Goal: Task Accomplishment & Management: Use online tool/utility

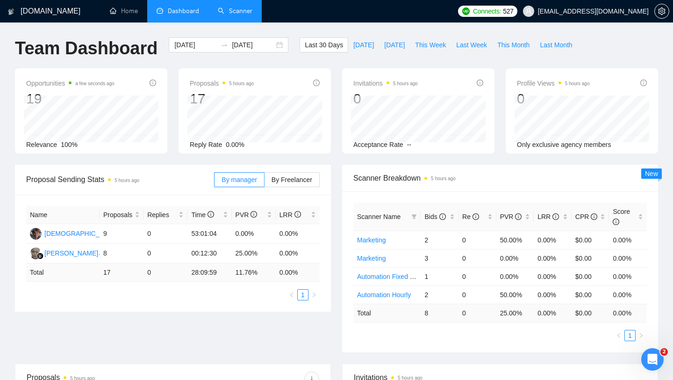
click at [222, 11] on link "Scanner" at bounding box center [235, 11] width 35 height 8
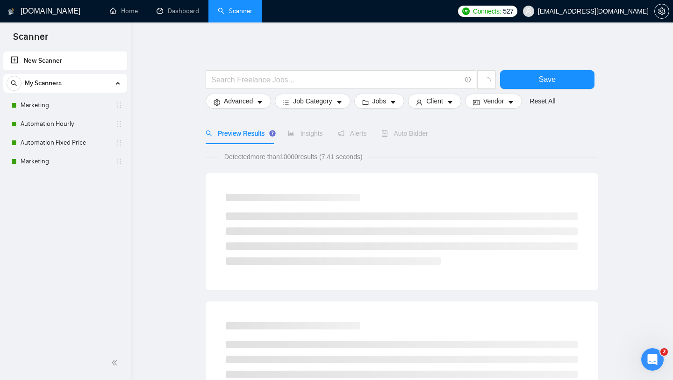
click at [60, 61] on link "New Scanner" at bounding box center [65, 60] width 109 height 19
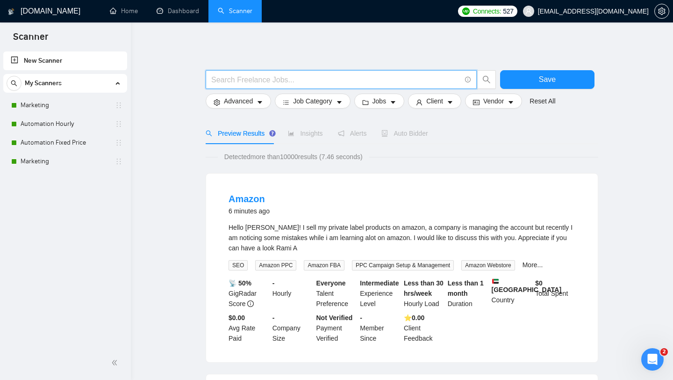
click at [268, 78] on input "text" at bounding box center [336, 80] width 250 height 12
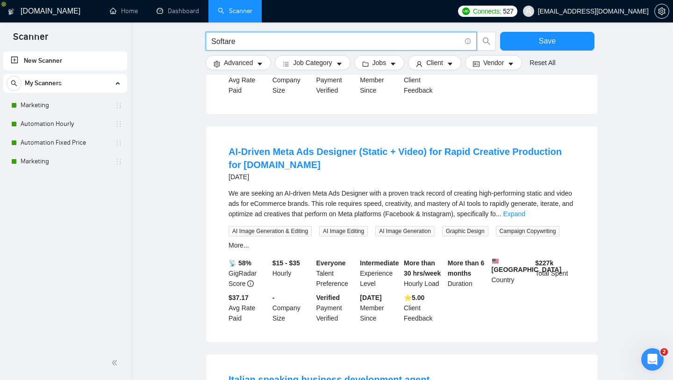
scroll to position [460, 0]
type input "Software"
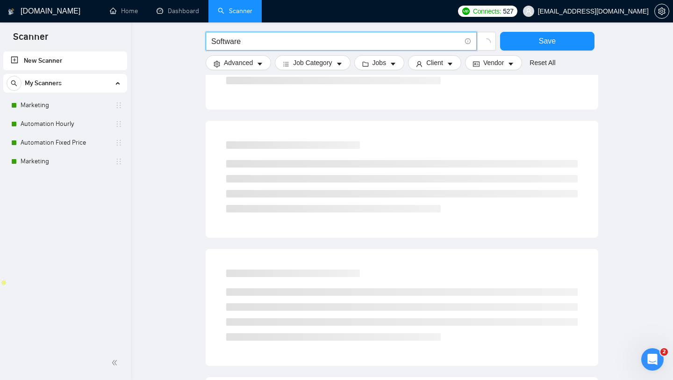
scroll to position [147, 0]
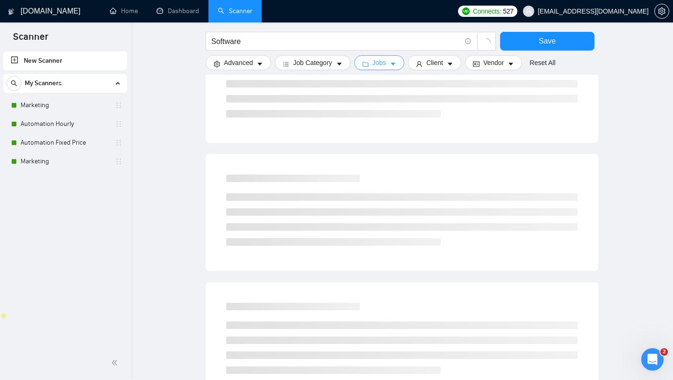
click at [394, 68] on button "Jobs" at bounding box center [380, 62] width 51 height 15
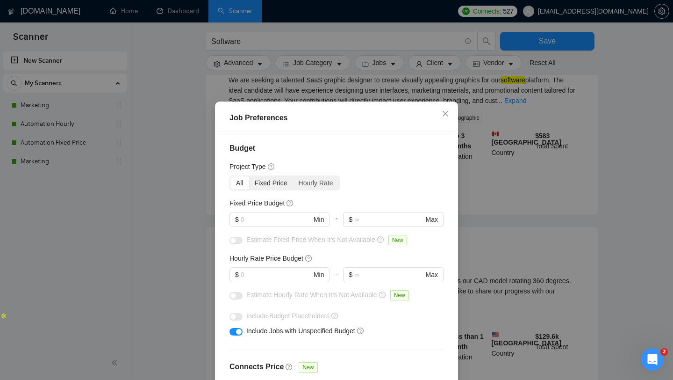
click at [277, 184] on div "Fixed Price" at bounding box center [271, 182] width 44 height 13
click at [249, 176] on input "Fixed Price" at bounding box center [249, 176] width 0 height 0
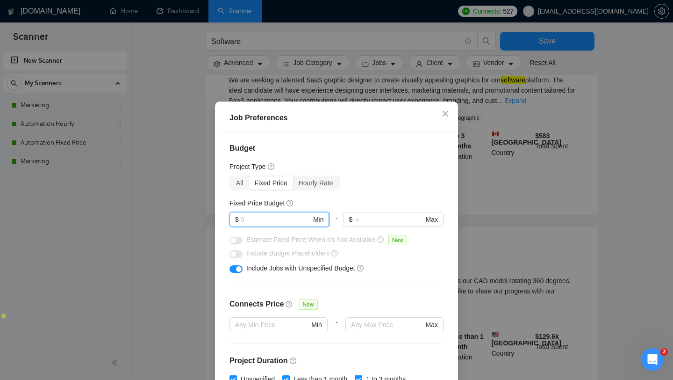
click at [286, 217] on input "text" at bounding box center [276, 219] width 71 height 10
type input "10000"
click at [413, 260] on div "Include Budget Placeholders" at bounding box center [337, 253] width 214 height 15
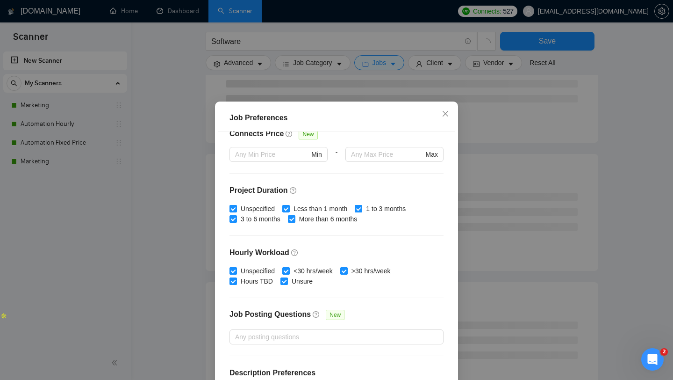
scroll to position [199, 0]
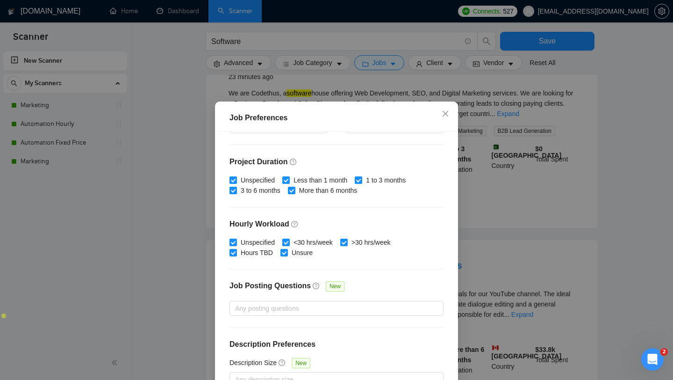
click at [496, 145] on div "Job Preferences Budget Project Type All Fixed Price Hourly Rate Fixed Price Bud…" at bounding box center [336, 190] width 673 height 380
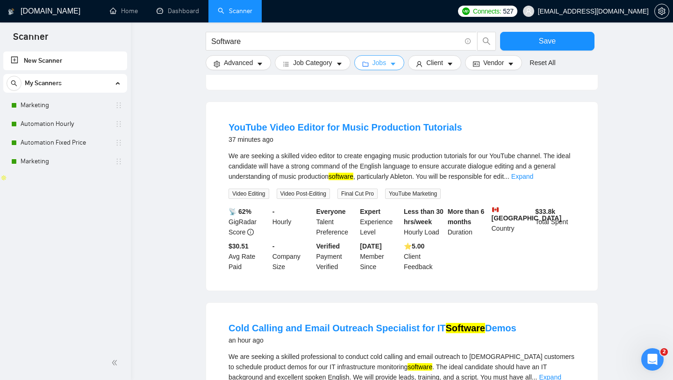
scroll to position [0, 0]
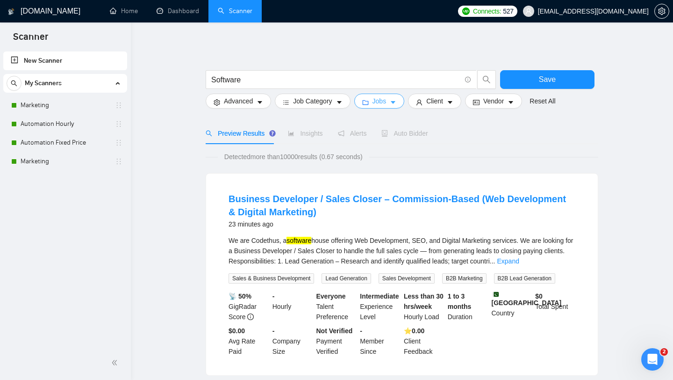
click at [379, 106] on span "Jobs" at bounding box center [380, 101] width 14 height 10
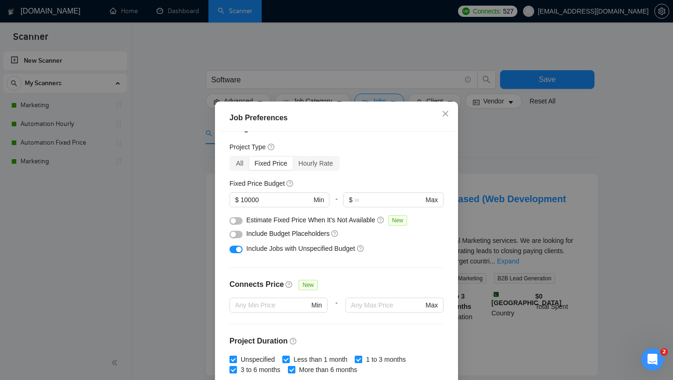
scroll to position [3, 0]
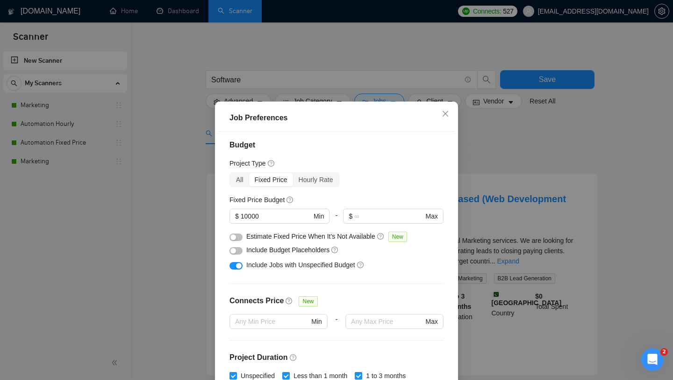
click at [237, 265] on div "button" at bounding box center [239, 266] width 6 height 6
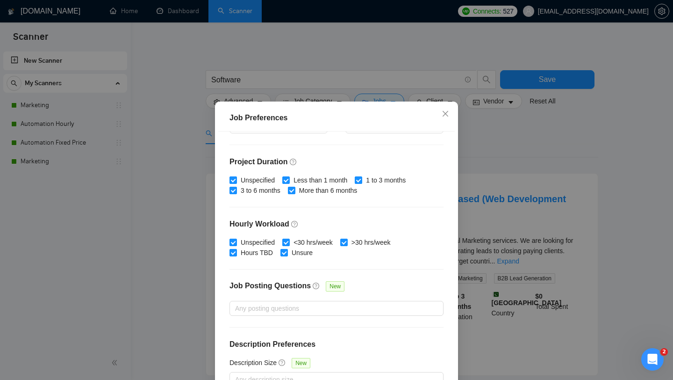
scroll to position [58, 0]
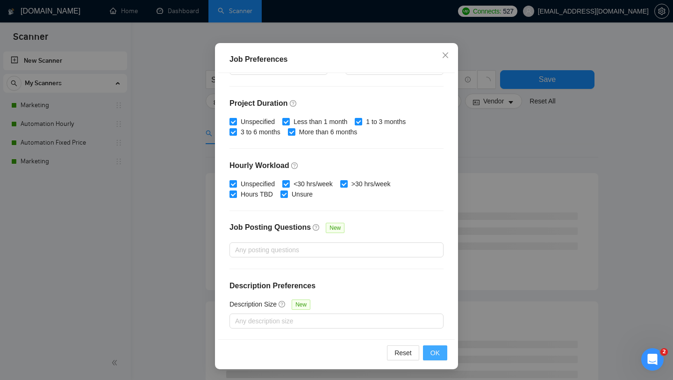
click at [440, 356] on button "OK" at bounding box center [435, 352] width 24 height 15
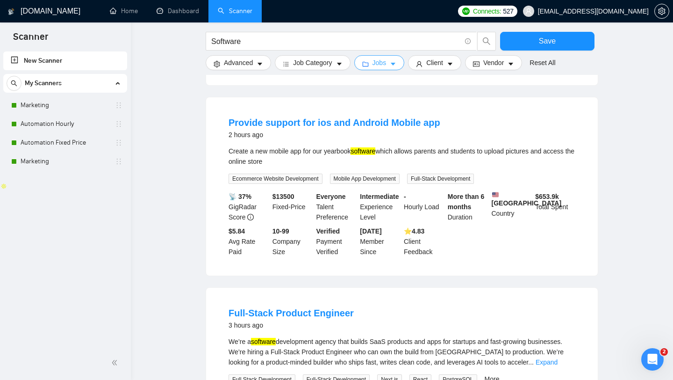
scroll to position [279, 0]
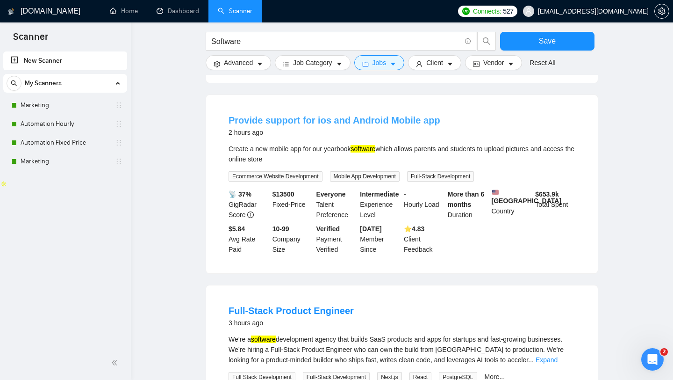
click at [347, 125] on link "Provide support for ios and Android Mobile app" at bounding box center [335, 120] width 212 height 10
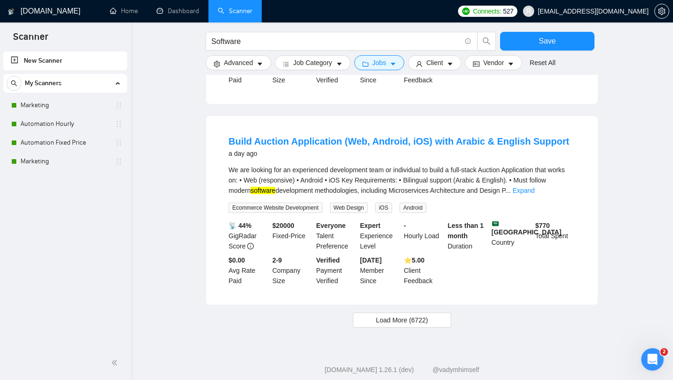
scroll to position [861, 0]
click at [535, 193] on link "Expand" at bounding box center [524, 189] width 22 height 7
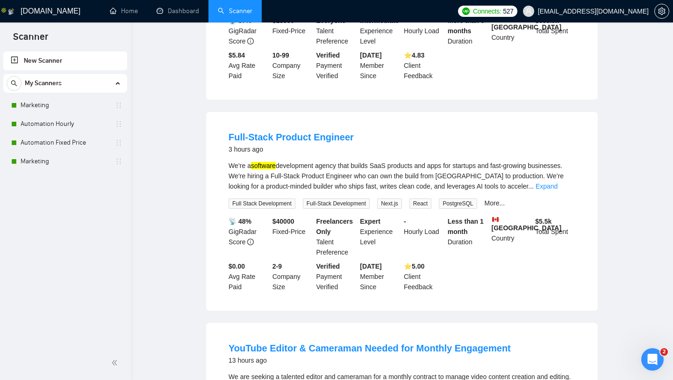
scroll to position [0, 0]
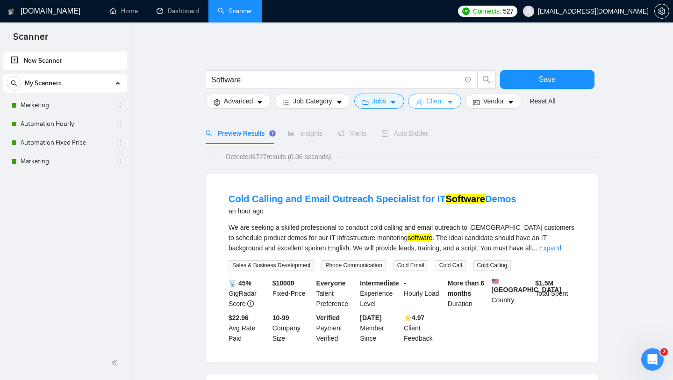
click at [439, 103] on span "Client" at bounding box center [435, 101] width 17 height 10
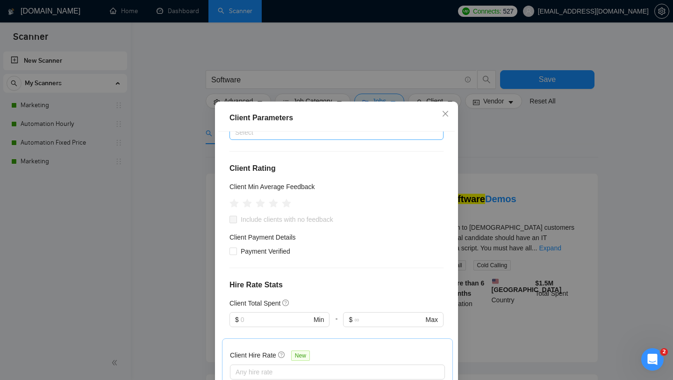
scroll to position [108, 0]
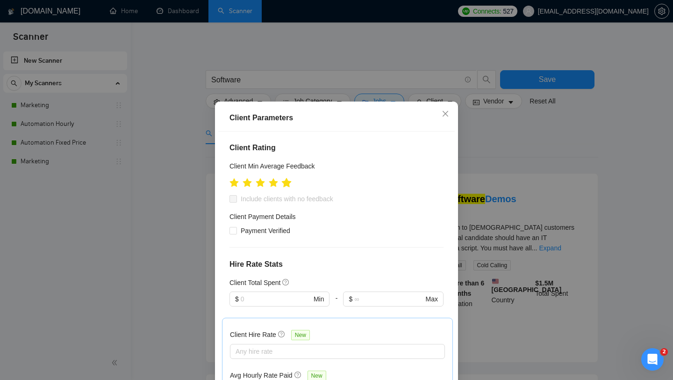
click at [289, 185] on icon "star" at bounding box center [287, 183] width 10 height 10
click at [231, 229] on input "Payment Verified" at bounding box center [233, 230] width 7 height 7
checkbox input "true"
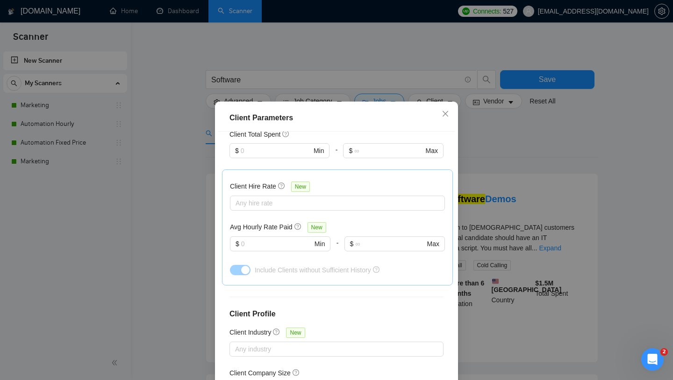
scroll to position [317, 0]
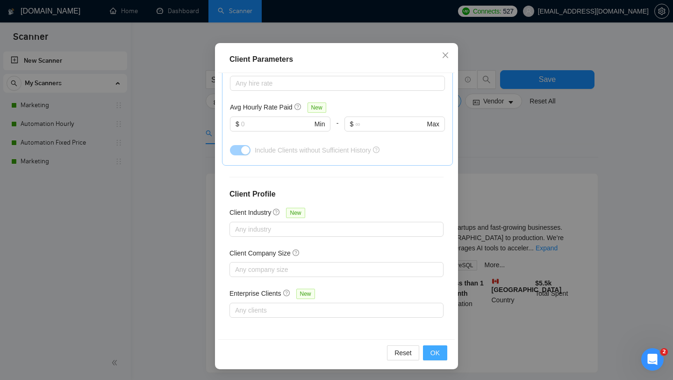
click at [436, 349] on span "OK" at bounding box center [435, 352] width 9 height 10
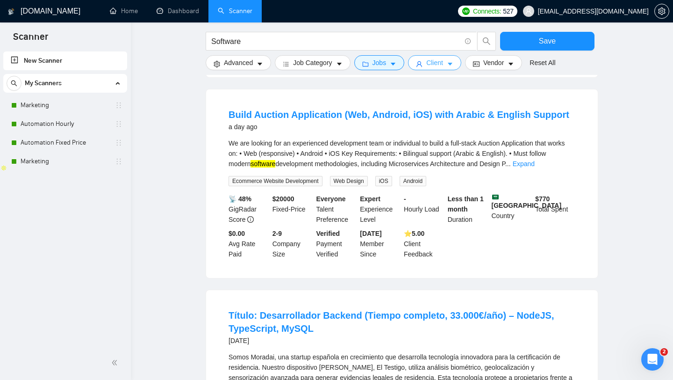
scroll to position [0, 0]
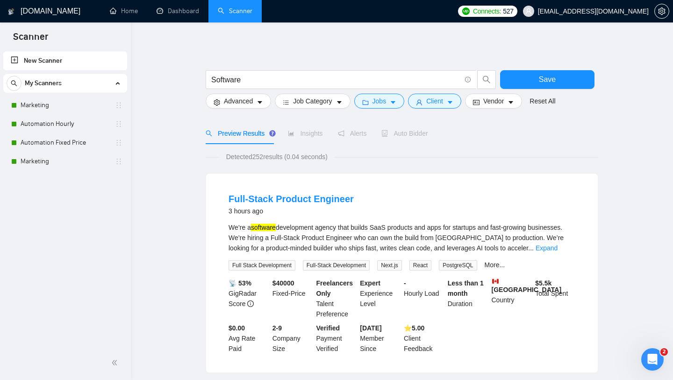
click at [419, 129] on div "Auto Bidder" at bounding box center [405, 133] width 46 height 10
click at [524, 83] on button "Save" at bounding box center [547, 79] width 94 height 19
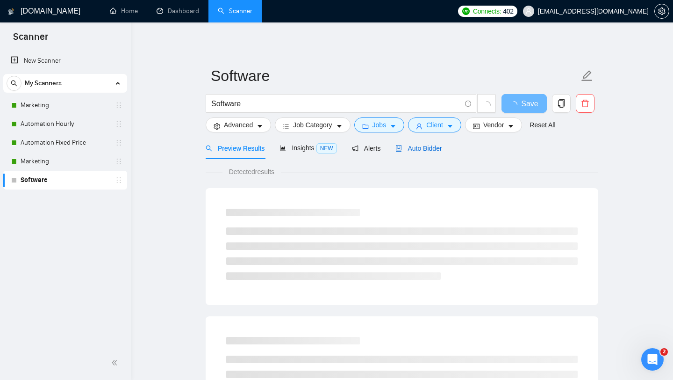
click at [413, 152] on div "Auto Bidder" at bounding box center [419, 148] width 46 height 10
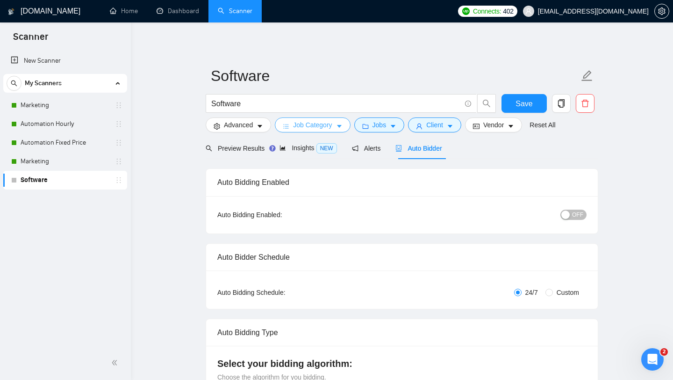
click at [312, 125] on span "Job Category" at bounding box center [312, 125] width 39 height 10
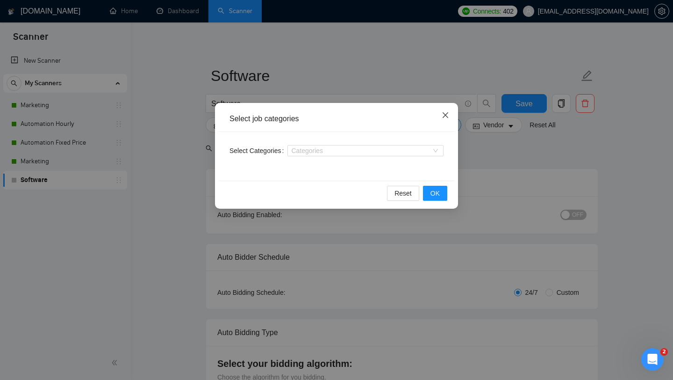
click at [450, 119] on span "Close" at bounding box center [445, 115] width 25 height 25
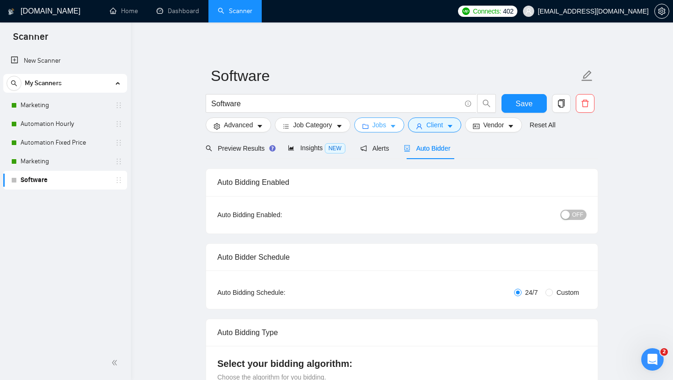
click at [379, 128] on span "Jobs" at bounding box center [380, 125] width 14 height 10
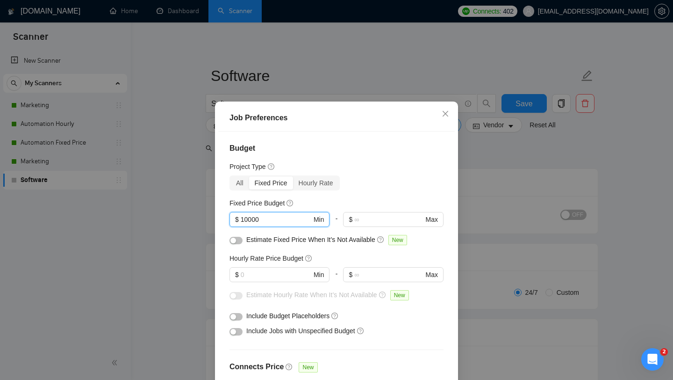
drag, startPoint x: 267, startPoint y: 215, endPoint x: 217, endPoint y: 215, distance: 49.6
click at [217, 215] on div "Job Preferences Budget Project Type All Fixed Price Hourly Rate Fixed Price Bud…" at bounding box center [336, 264] width 243 height 326
type input "5000"
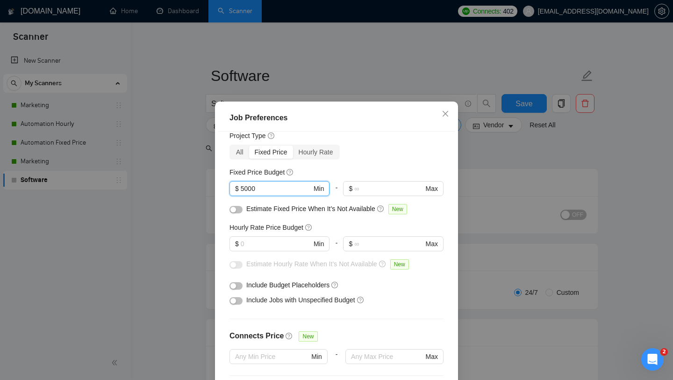
scroll to position [31, 0]
type input "5000"
click at [237, 209] on button "button" at bounding box center [236, 208] width 13 height 7
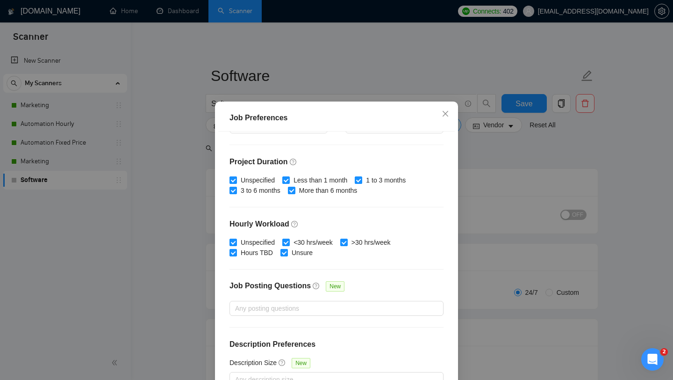
scroll to position [58, 0]
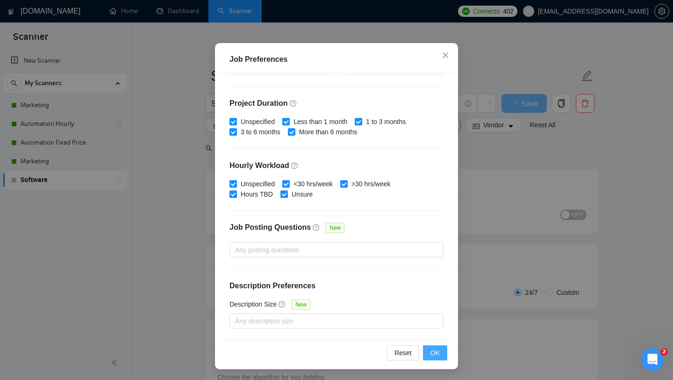
click at [433, 354] on span "OK" at bounding box center [435, 352] width 9 height 10
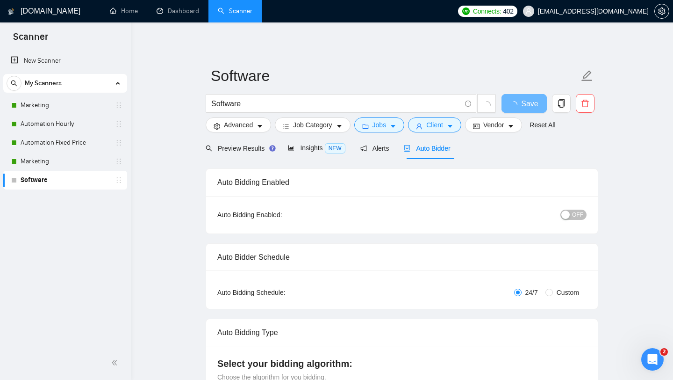
scroll to position [13, 0]
click at [246, 145] on span "Preview Results" at bounding box center [239, 148] width 67 height 7
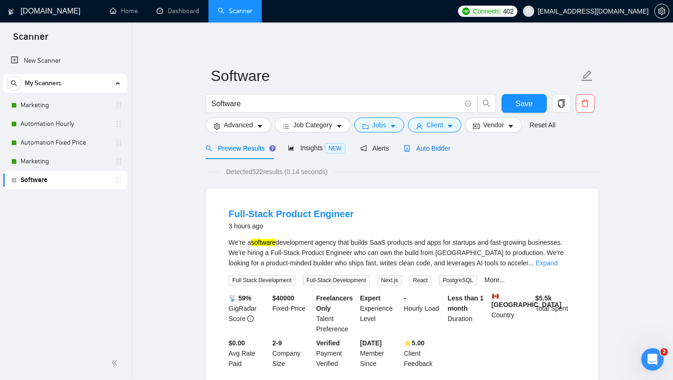
click at [439, 145] on span "Auto Bidder" at bounding box center [427, 148] width 46 height 7
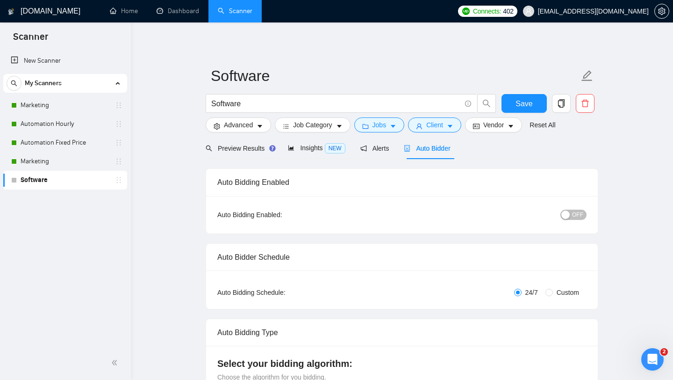
click at [569, 211] on div "button" at bounding box center [566, 214] width 8 height 8
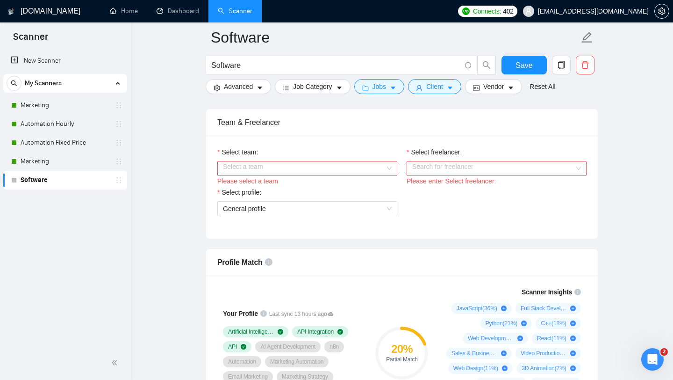
scroll to position [468, 0]
click at [363, 168] on input "Select team:" at bounding box center [304, 167] width 162 height 14
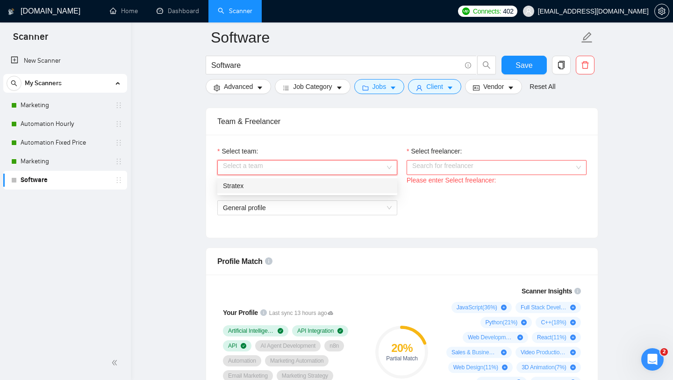
click at [345, 186] on div "Stratex" at bounding box center [307, 186] width 169 height 10
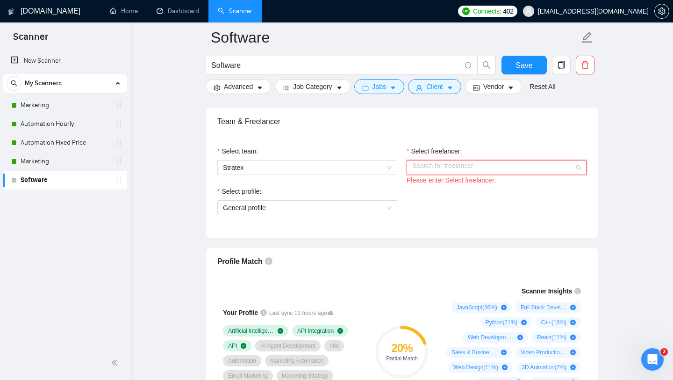
click at [444, 168] on input "Select freelancer:" at bounding box center [493, 167] width 162 height 14
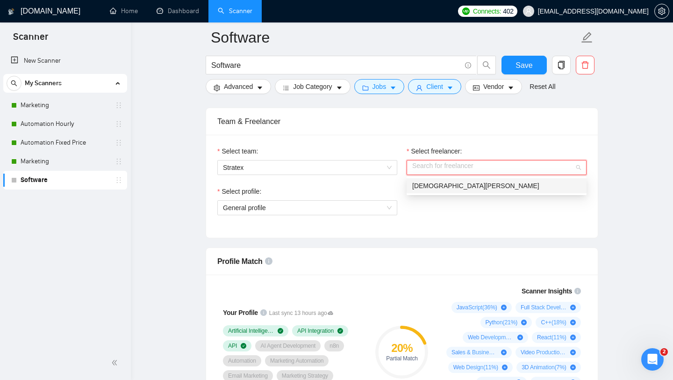
click at [447, 188] on span "[DEMOGRAPHIC_DATA][PERSON_NAME]" at bounding box center [475, 185] width 127 height 7
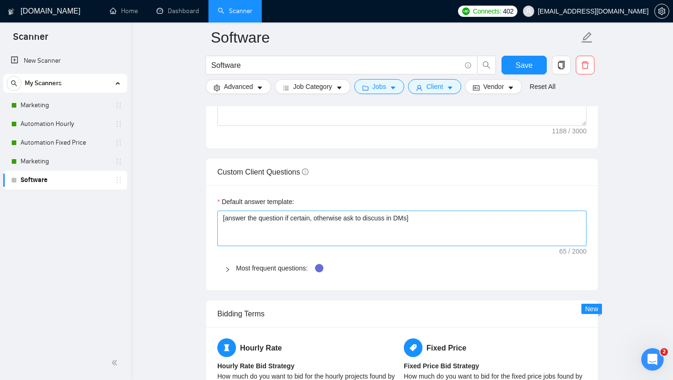
scroll to position [1240, 0]
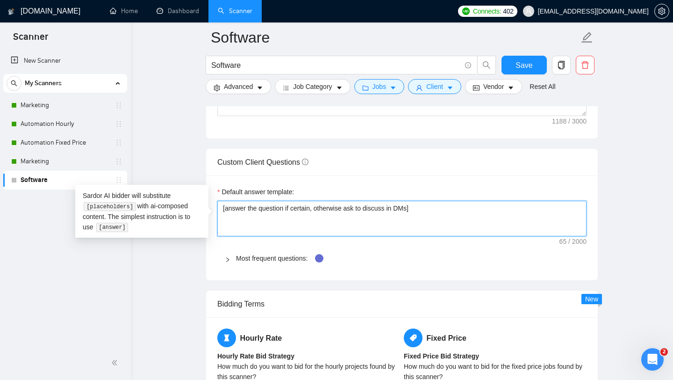
drag, startPoint x: 428, startPoint y: 213, endPoint x: 283, endPoint y: 212, distance: 144.5
click at [283, 212] on textarea "[answer the question if certain, otherwise ask to discuss in DMs]" at bounding box center [401, 219] width 369 height 36
type textarea "[answer the question"
type textarea "[answer the question}"
type textarea "[answer the question"
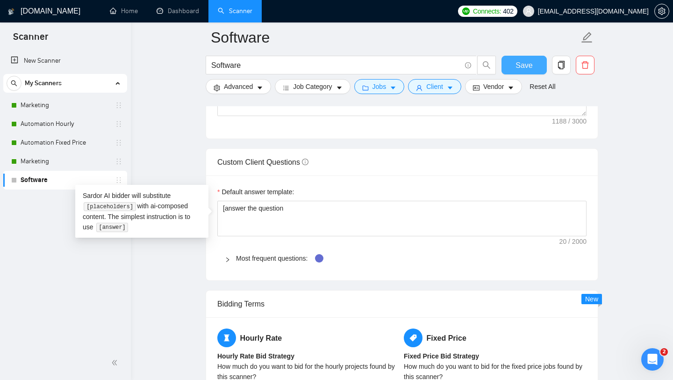
click at [528, 65] on span "Save" at bounding box center [524, 65] width 17 height 12
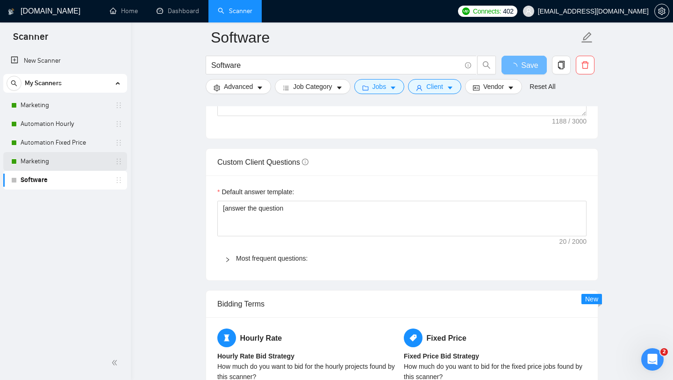
click at [81, 161] on link "Marketing" at bounding box center [65, 161] width 89 height 19
click at [68, 166] on link "Marketing" at bounding box center [65, 161] width 89 height 19
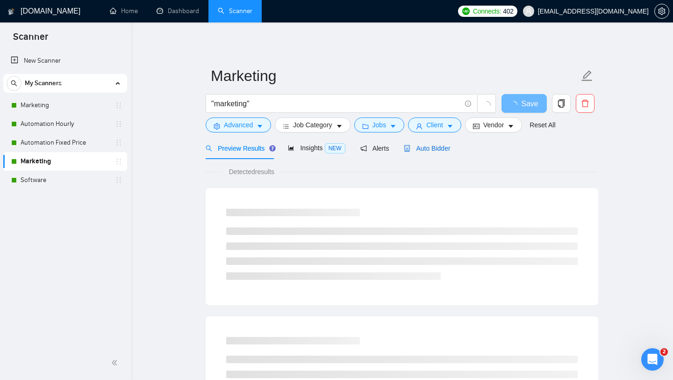
click at [413, 147] on span "Auto Bidder" at bounding box center [427, 148] width 46 height 7
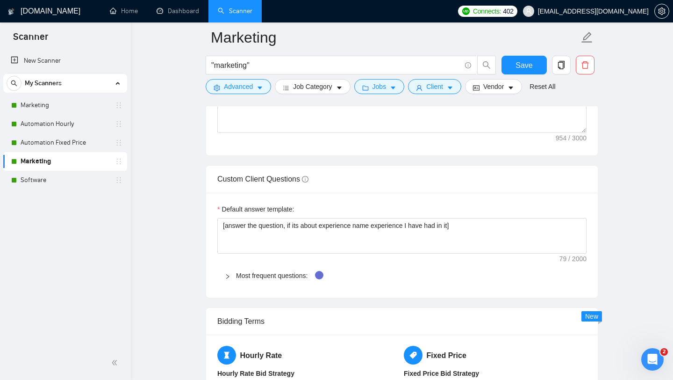
scroll to position [1223, 0]
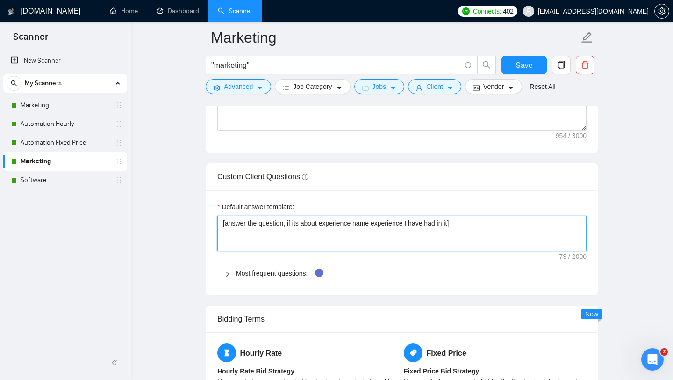
click at [369, 223] on textarea "[answer the question, if its about experience name experience I have had in it]" at bounding box center [401, 234] width 369 height 36
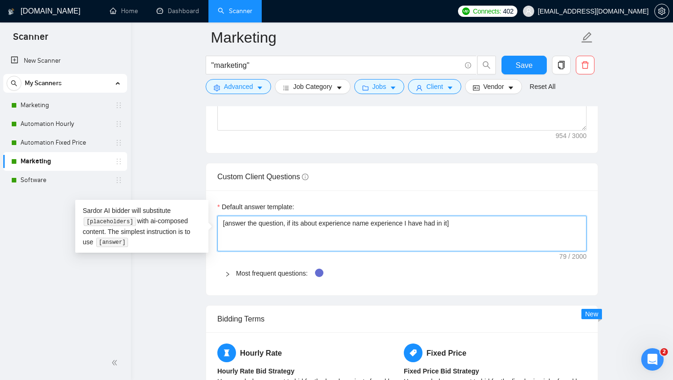
click at [369, 223] on textarea "[answer the question, if its about experience name experience I have had in it]" at bounding box center [401, 234] width 369 height 36
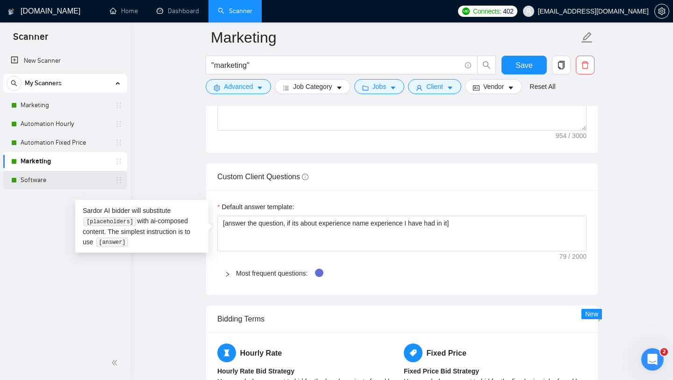
click at [77, 175] on link "Software" at bounding box center [65, 180] width 89 height 19
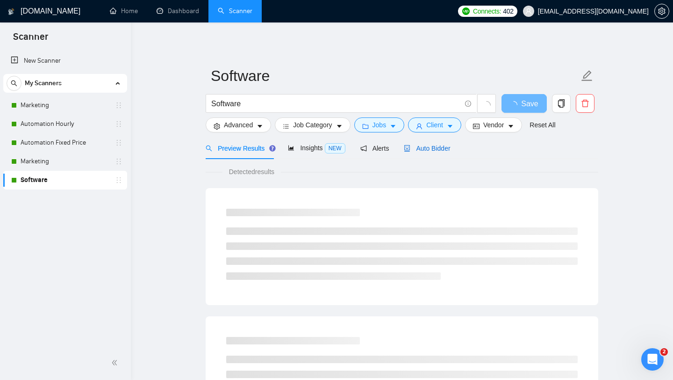
click at [428, 152] on div "Auto Bidder" at bounding box center [427, 148] width 46 height 10
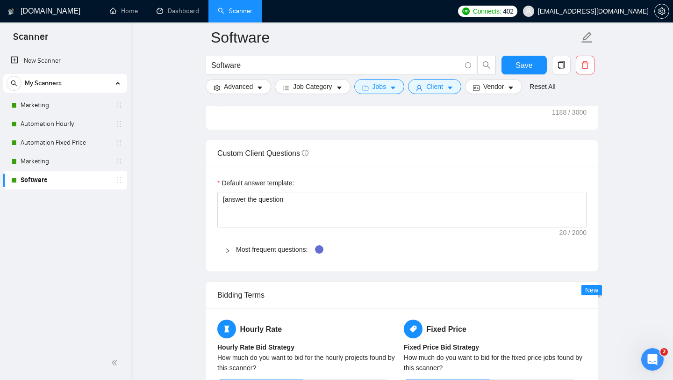
scroll to position [1259, 0]
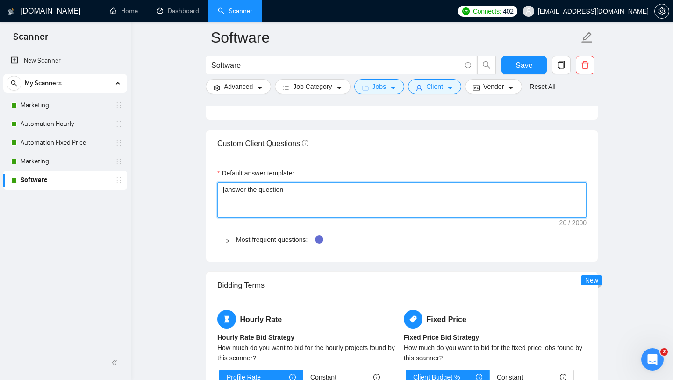
click at [357, 201] on textarea "[answer the question" at bounding box center [401, 200] width 369 height 36
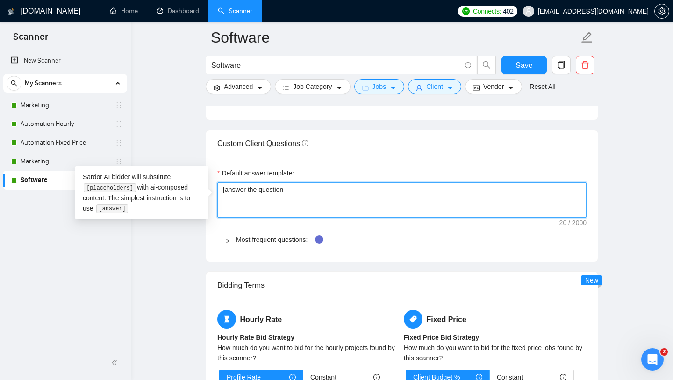
click at [357, 201] on textarea "[answer the question" at bounding box center [401, 200] width 369 height 36
paste textarea ", if its about experience name experience I have had in it]"
type textarea "[answer the question, if its about experience name experience I have had in it]"
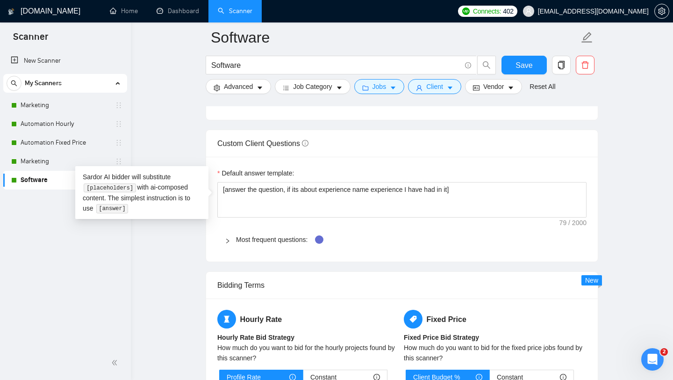
click at [377, 242] on span "Most frequent questions:" at bounding box center [407, 239] width 343 height 10
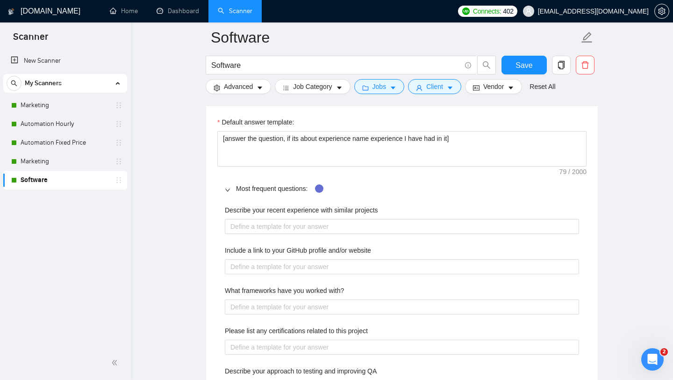
scroll to position [1310, 0]
click at [261, 188] on link "Most frequent questions:" at bounding box center [272, 187] width 72 height 7
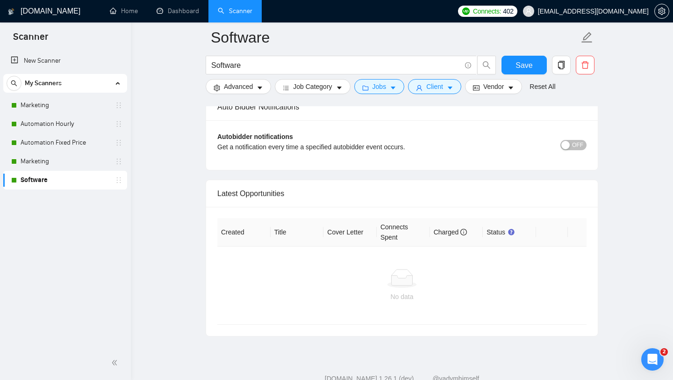
scroll to position [2219, 0]
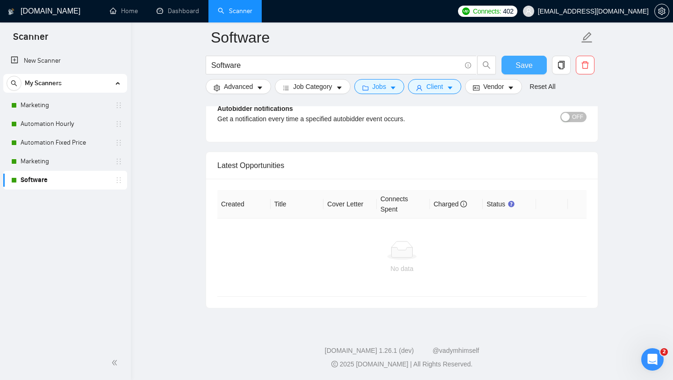
click at [518, 64] on span "Save" at bounding box center [524, 65] width 17 height 12
click at [188, 14] on link "Dashboard" at bounding box center [178, 11] width 43 height 8
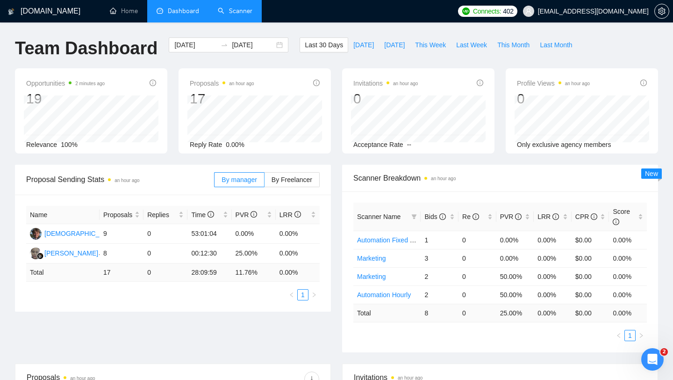
click at [253, 14] on link "Scanner" at bounding box center [235, 11] width 35 height 8
